Goal: Information Seeking & Learning: Learn about a topic

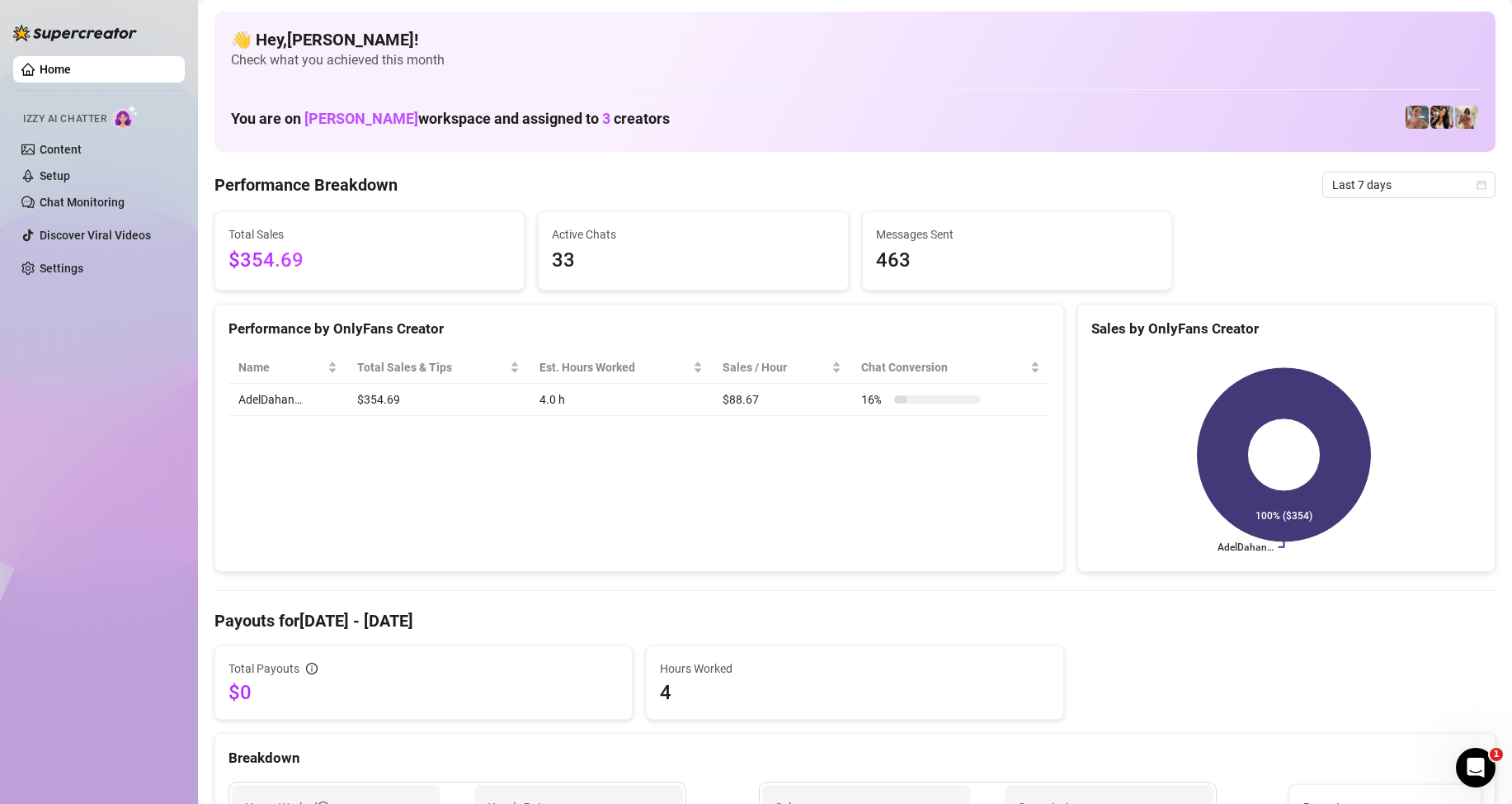
scroll to position [165, 0]
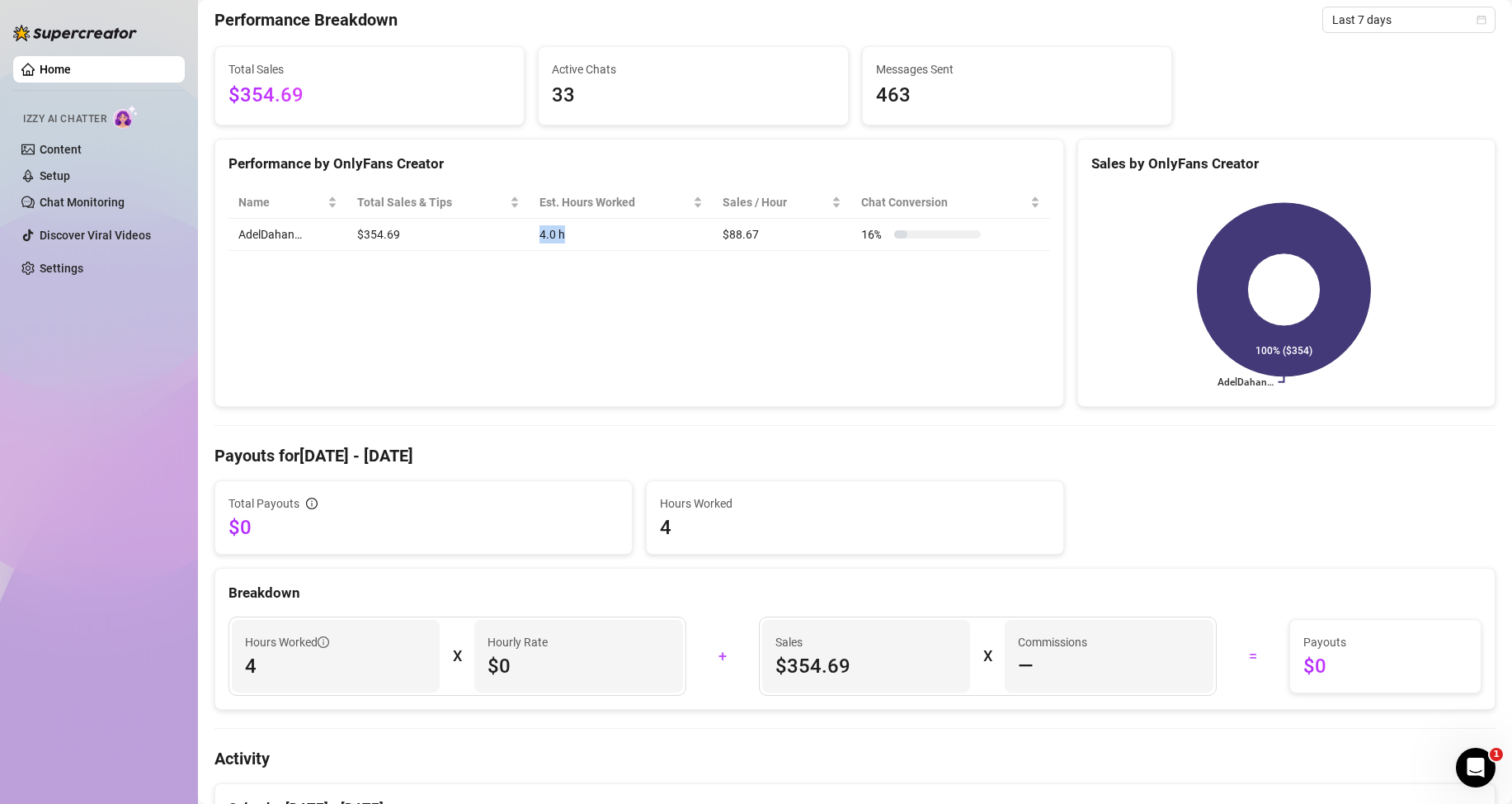
drag, startPoint x: 568, startPoint y: 236, endPoint x: 535, endPoint y: 234, distance: 33.1
click at [535, 234] on td "4.0 h" at bounding box center [621, 235] width 183 height 32
click at [557, 274] on div "Performance by OnlyFans Creator Name Total Sales & Tips Est. Hours Worked Sales…" at bounding box center [638, 273] width 849 height 269
drag, startPoint x: 528, startPoint y: 233, endPoint x: 546, endPoint y: 233, distance: 18.0
click at [546, 233] on td "4.0 h" at bounding box center [621, 235] width 183 height 32
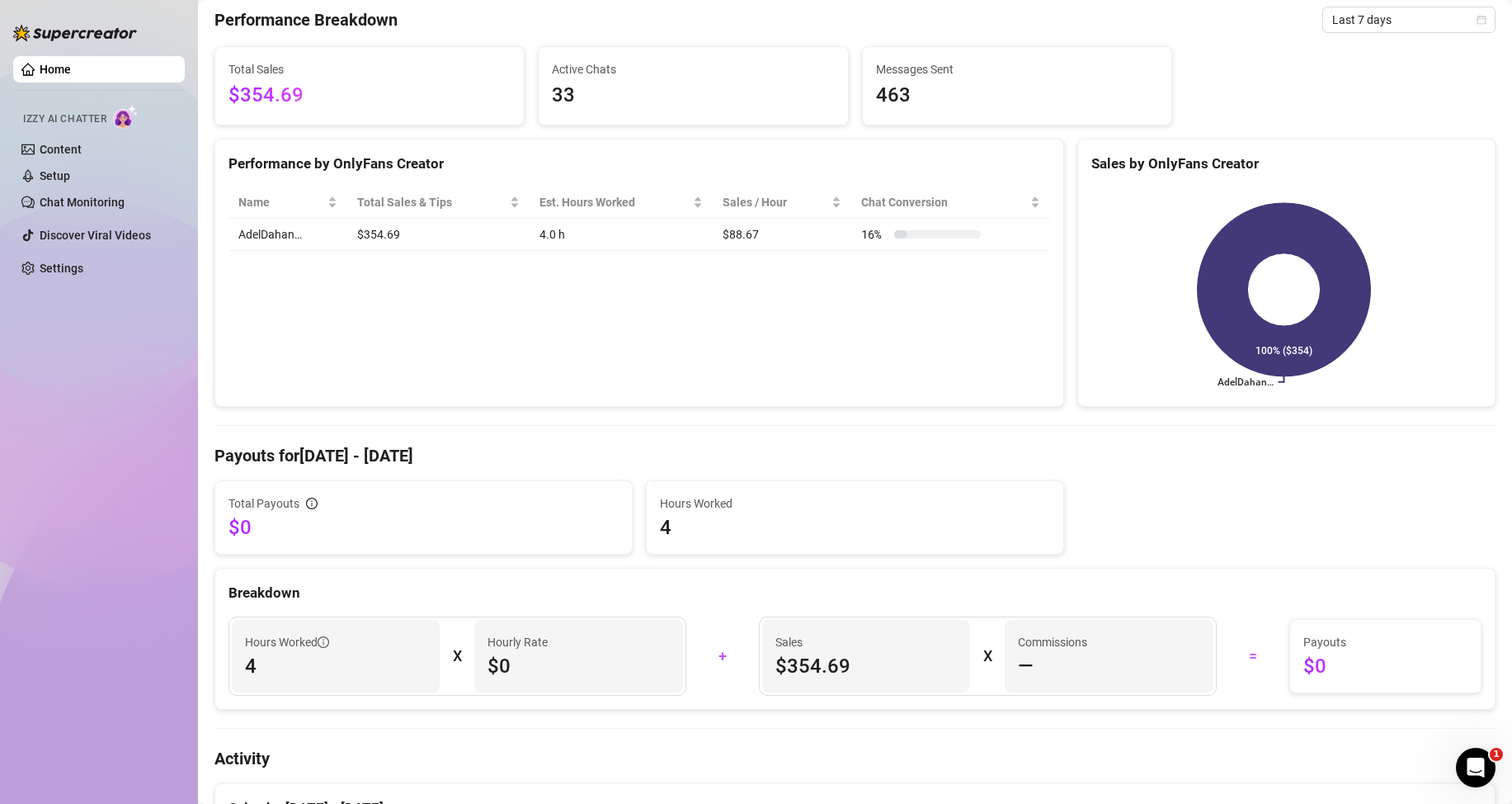
click at [562, 234] on td "4.0 h" at bounding box center [621, 235] width 183 height 32
click at [299, 96] on span "$354.69" at bounding box center [370, 95] width 282 height 31
